Goal: Find specific page/section

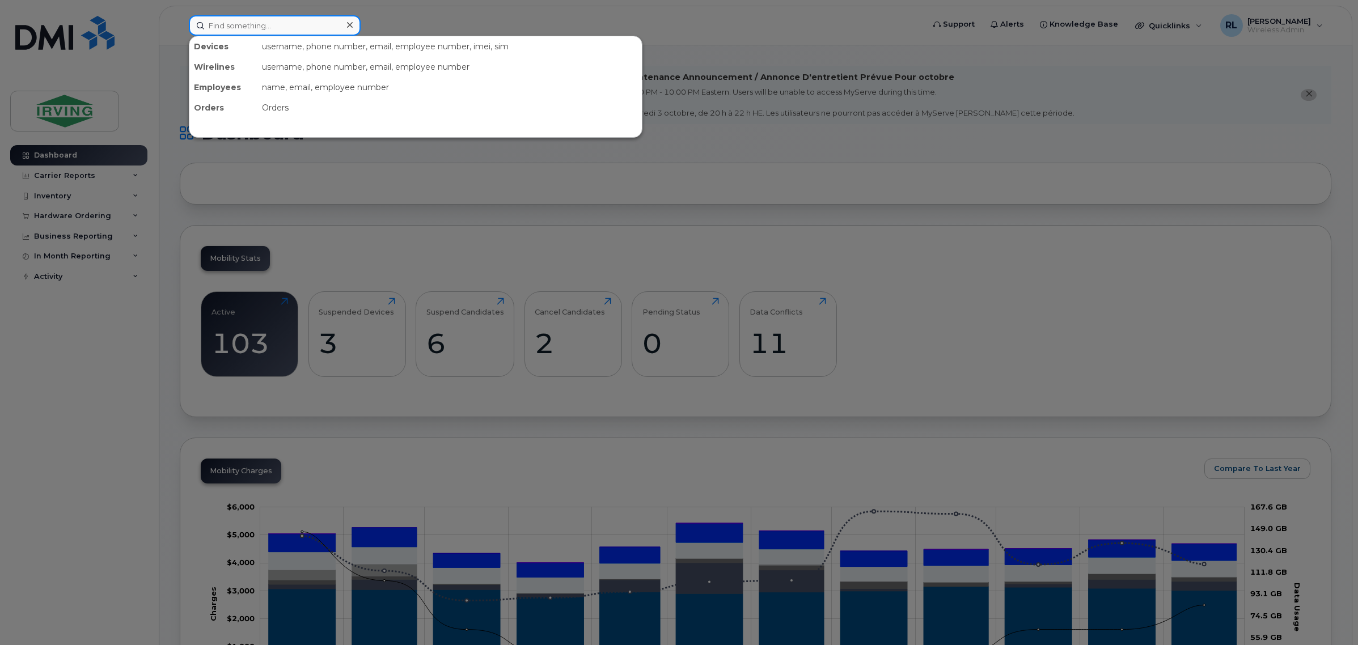
click at [296, 27] on input at bounding box center [275, 25] width 172 height 20
type input "sad"
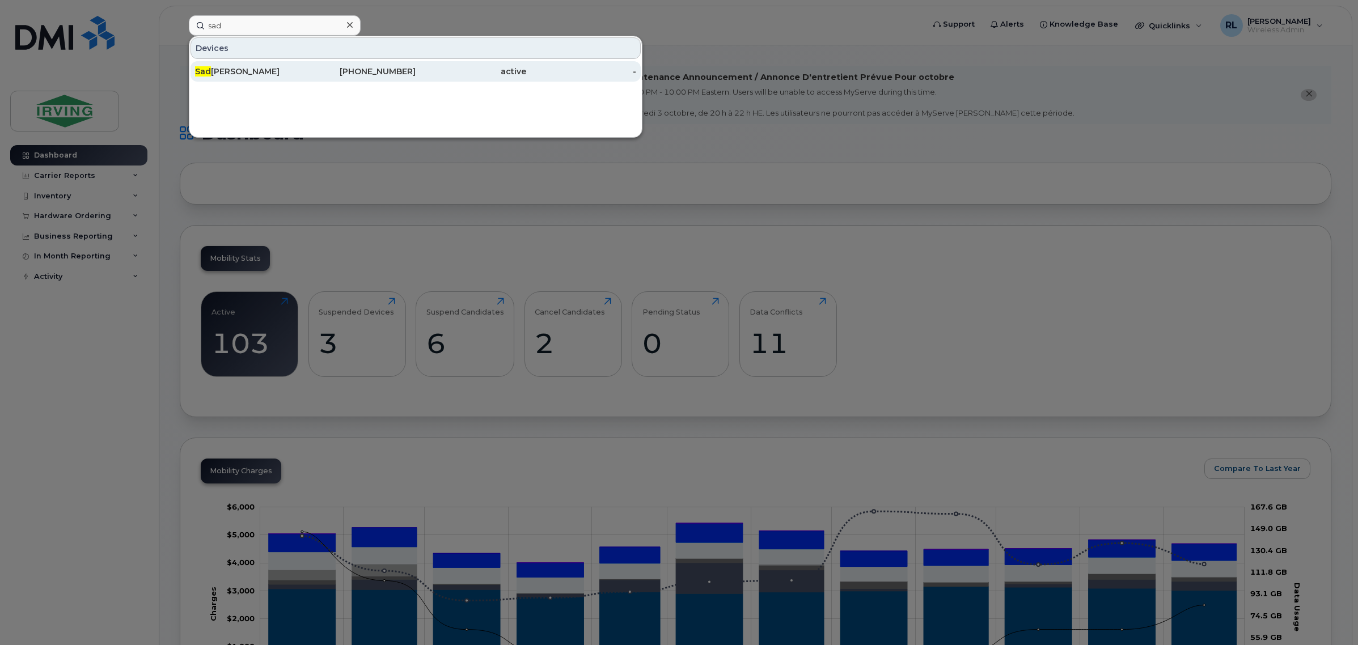
click at [281, 77] on div "Sad akat [PERSON_NAME]" at bounding box center [250, 71] width 111 height 11
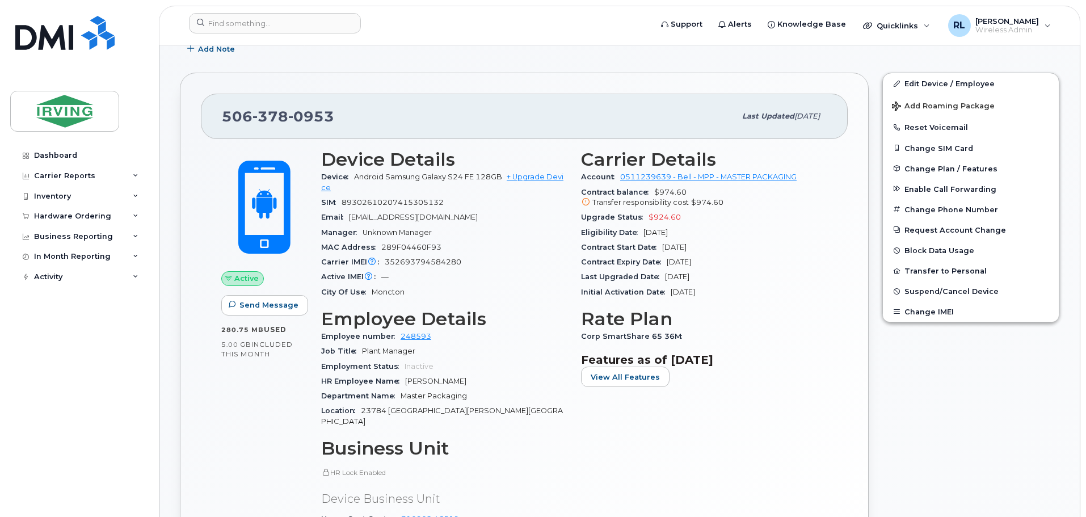
scroll to position [227, 0]
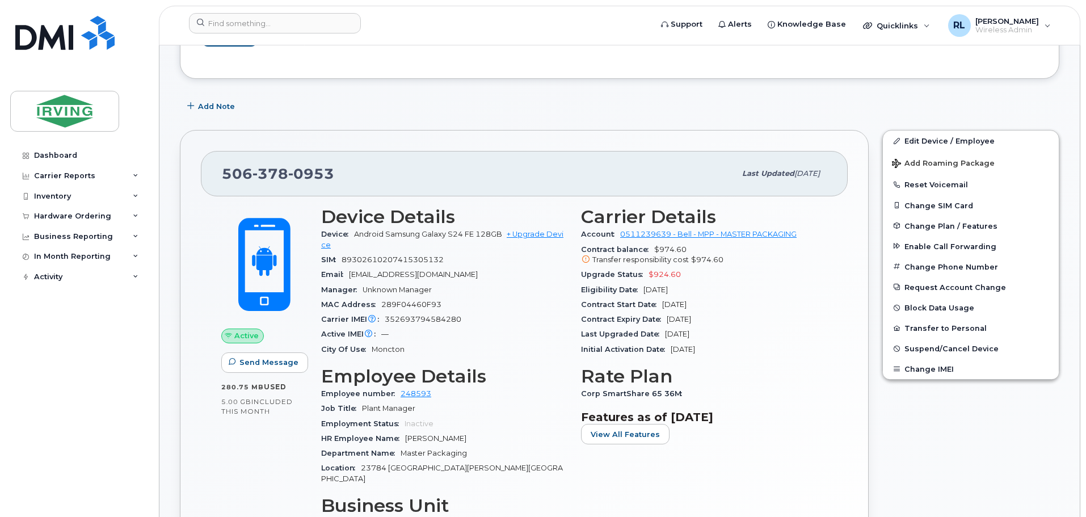
click at [959, 461] on div "Edit Device / Employee Add Roaming Package Reset Voicemail Change SIM Card Chan…" at bounding box center [970, 397] width 191 height 548
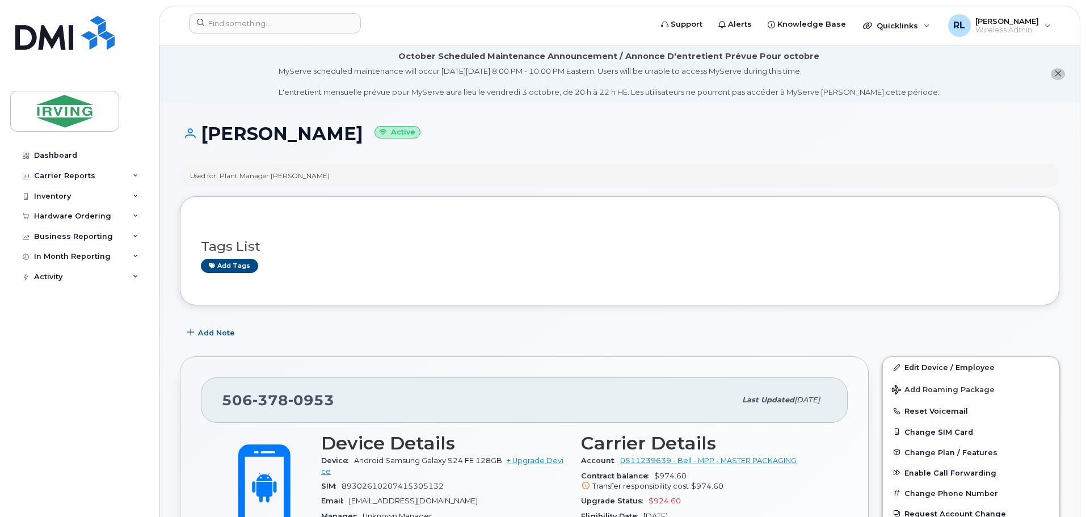
scroll to position [0, 0]
click at [245, 13] on div at bounding box center [416, 25] width 473 height 25
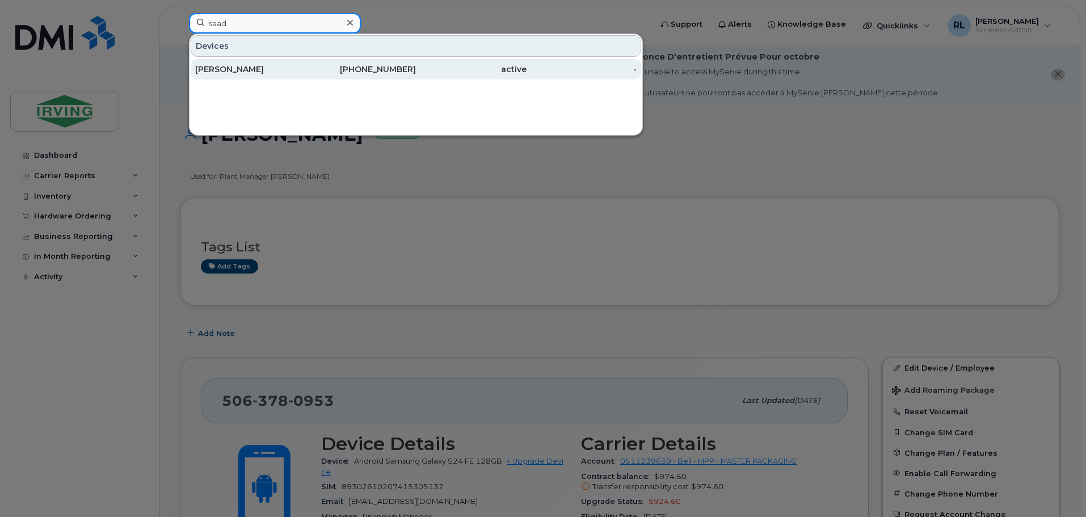
type input "saad"
click at [408, 69] on div "[PHONE_NUMBER]" at bounding box center [361, 69] width 111 height 11
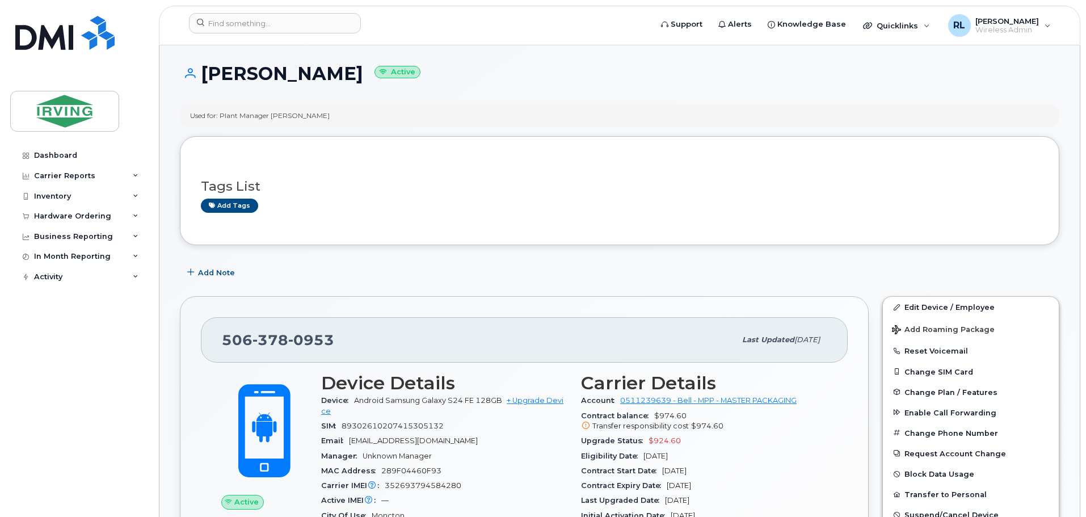
scroll to position [113, 0]
